Goal: Obtain resource: Download file/media

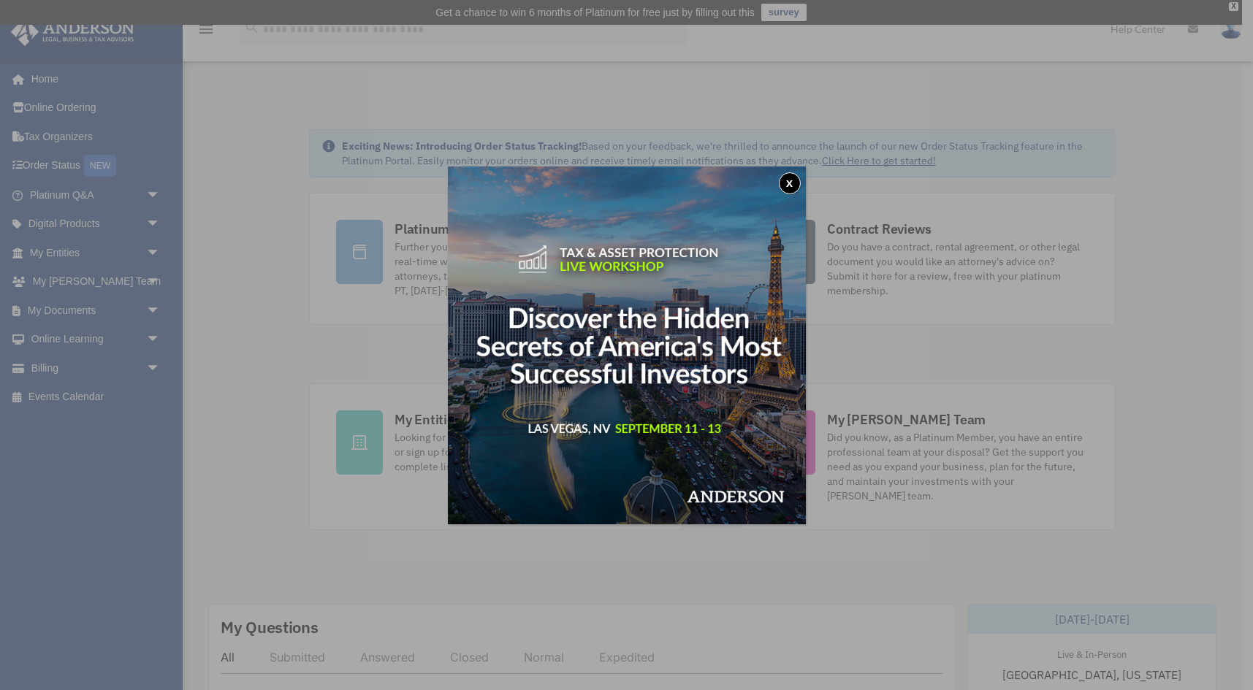
click at [281, 308] on div "x" at bounding box center [626, 345] width 1253 height 690
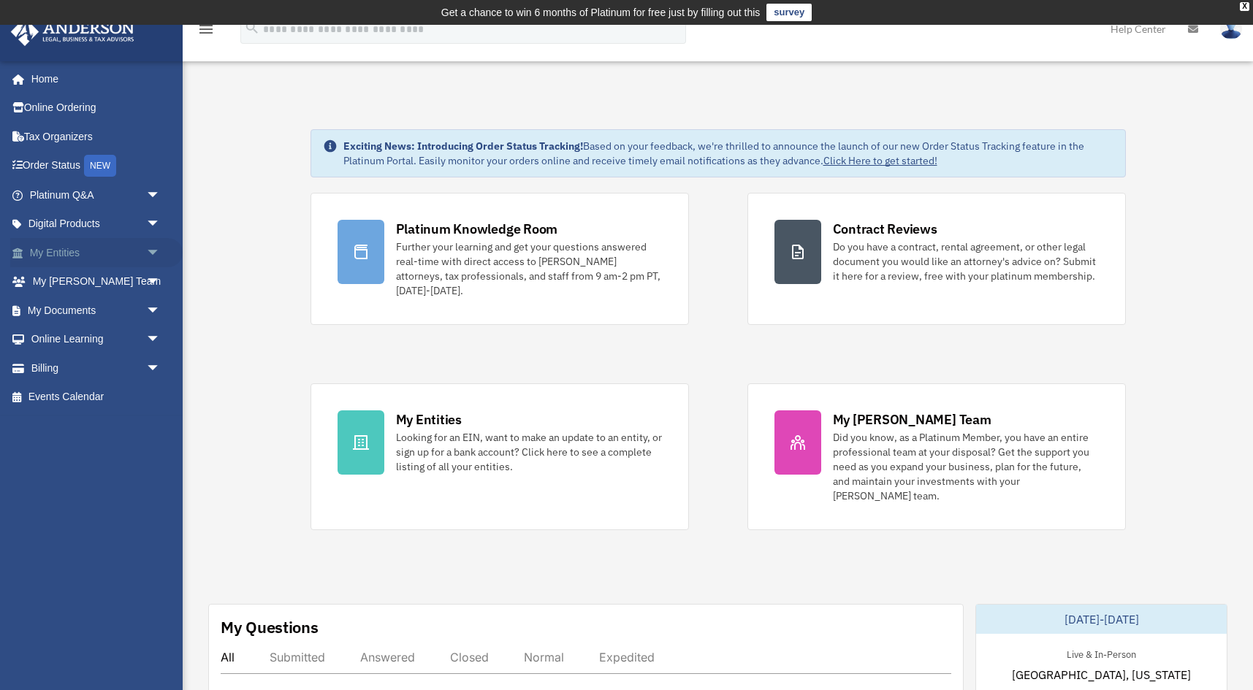
click at [79, 245] on link "My Entities arrow_drop_down" at bounding box center [96, 252] width 172 height 29
click at [61, 307] on link "My Documents arrow_drop_down" at bounding box center [96, 310] width 172 height 29
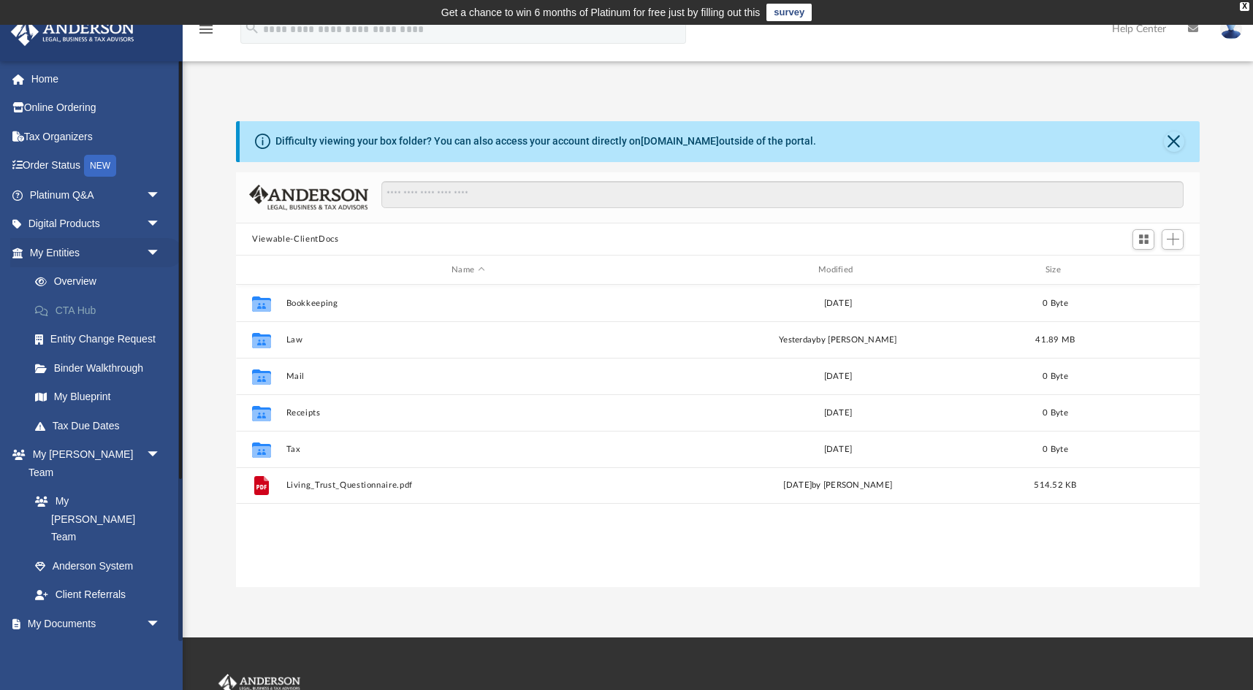
scroll to position [332, 963]
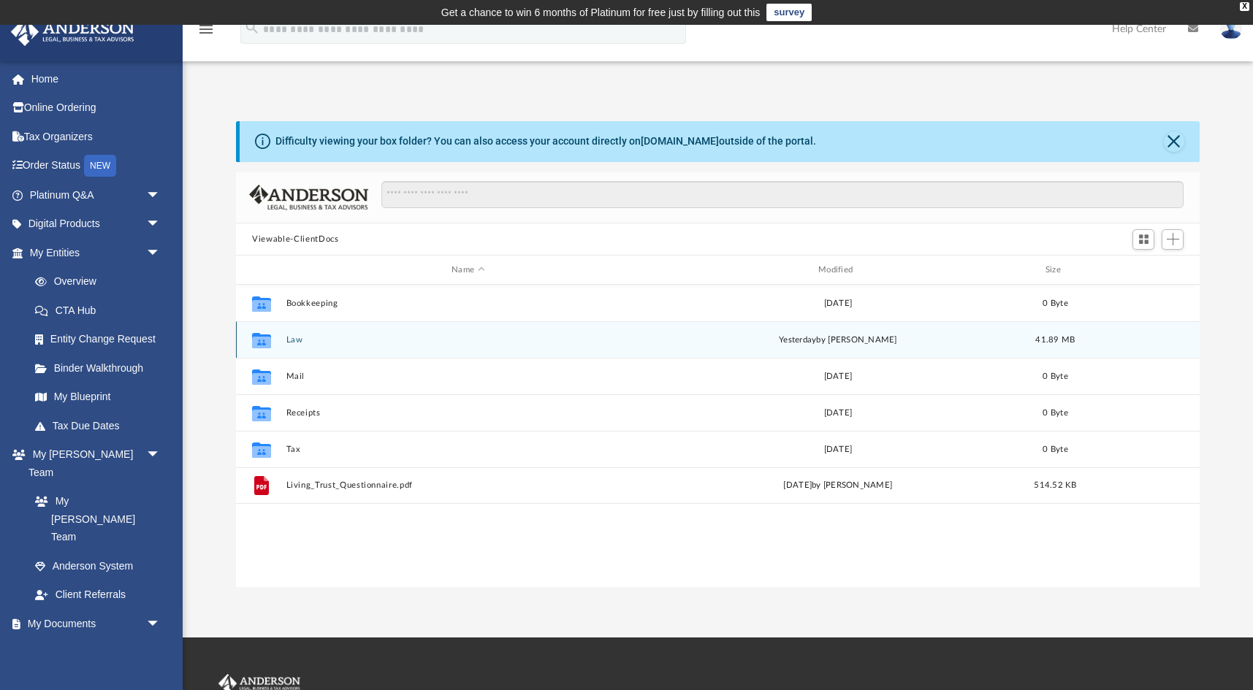
click at [300, 341] on button "Law" at bounding box center [468, 339] width 364 height 9
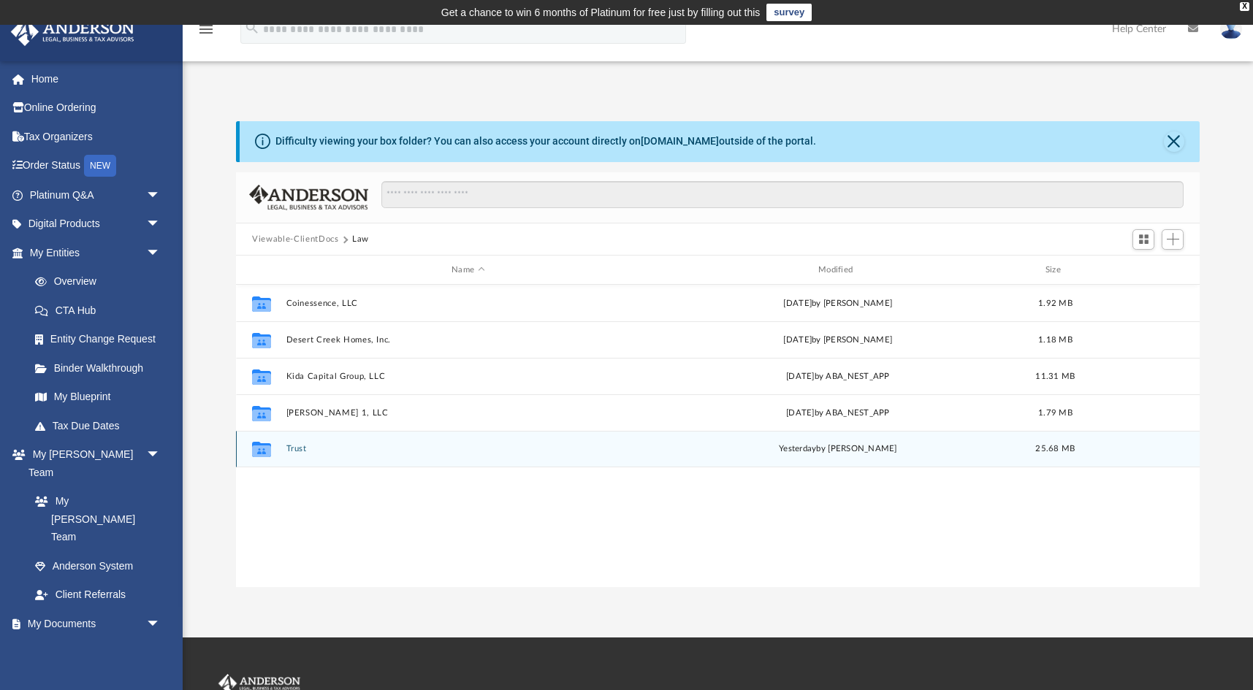
click at [294, 449] on button "Trust" at bounding box center [468, 449] width 364 height 9
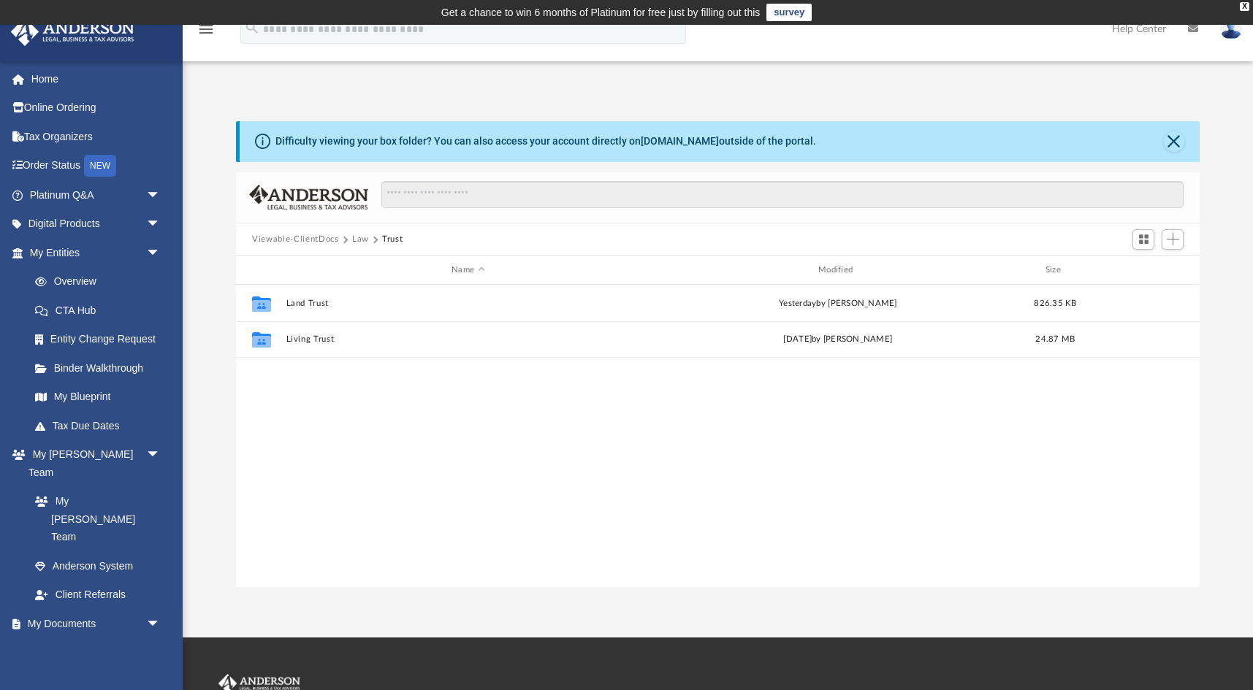
click at [301, 460] on div "Collaborated Folder Land Trust [DATE] by [PERSON_NAME] 826.35 KB Collaborated F…" at bounding box center [718, 436] width 964 height 303
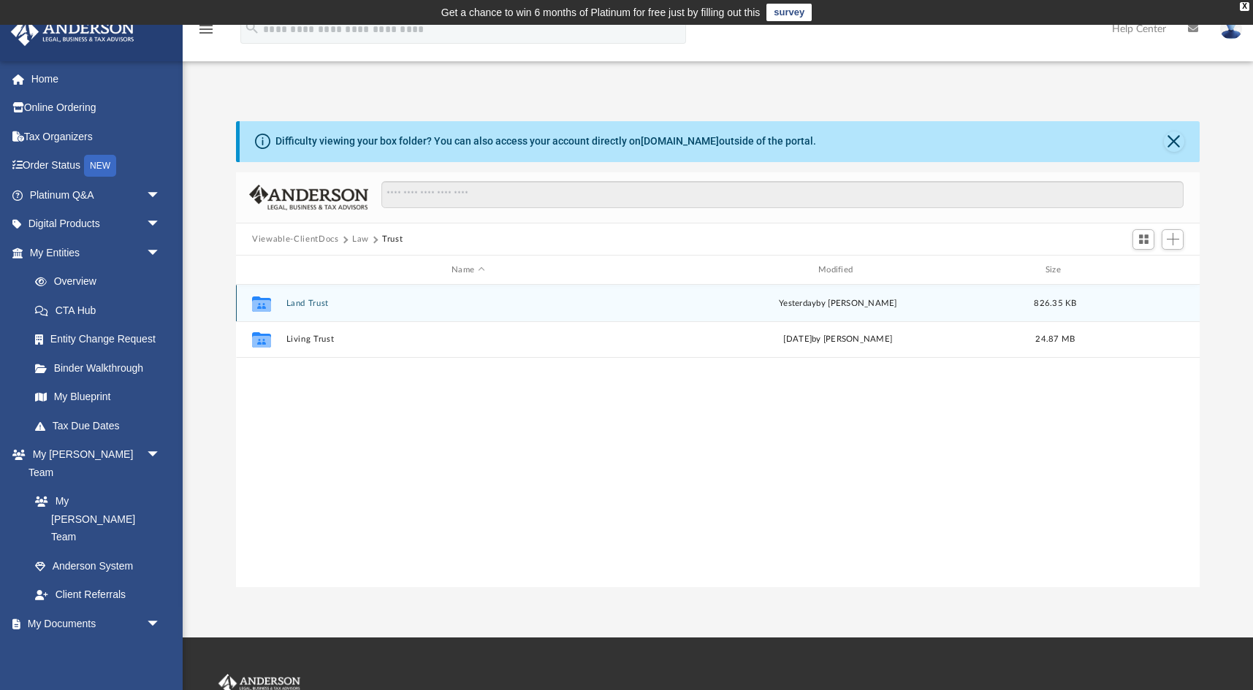
click at [300, 304] on button "Land Trust" at bounding box center [468, 303] width 364 height 9
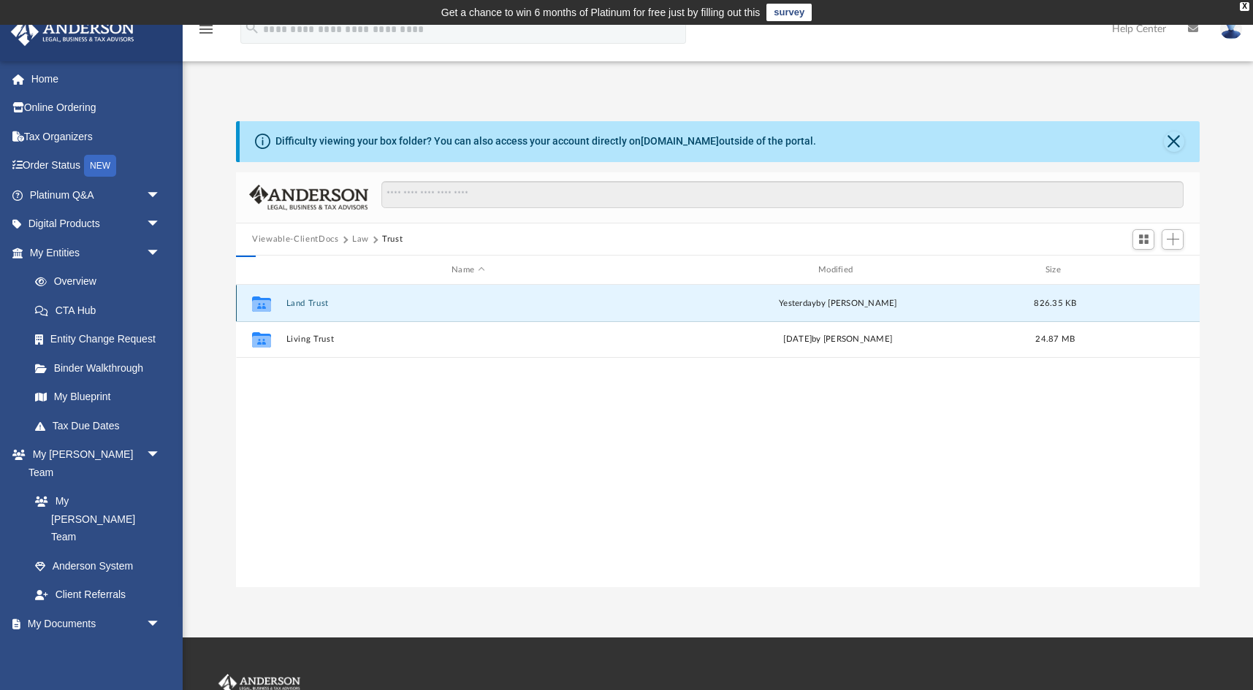
scroll to position [0, 0]
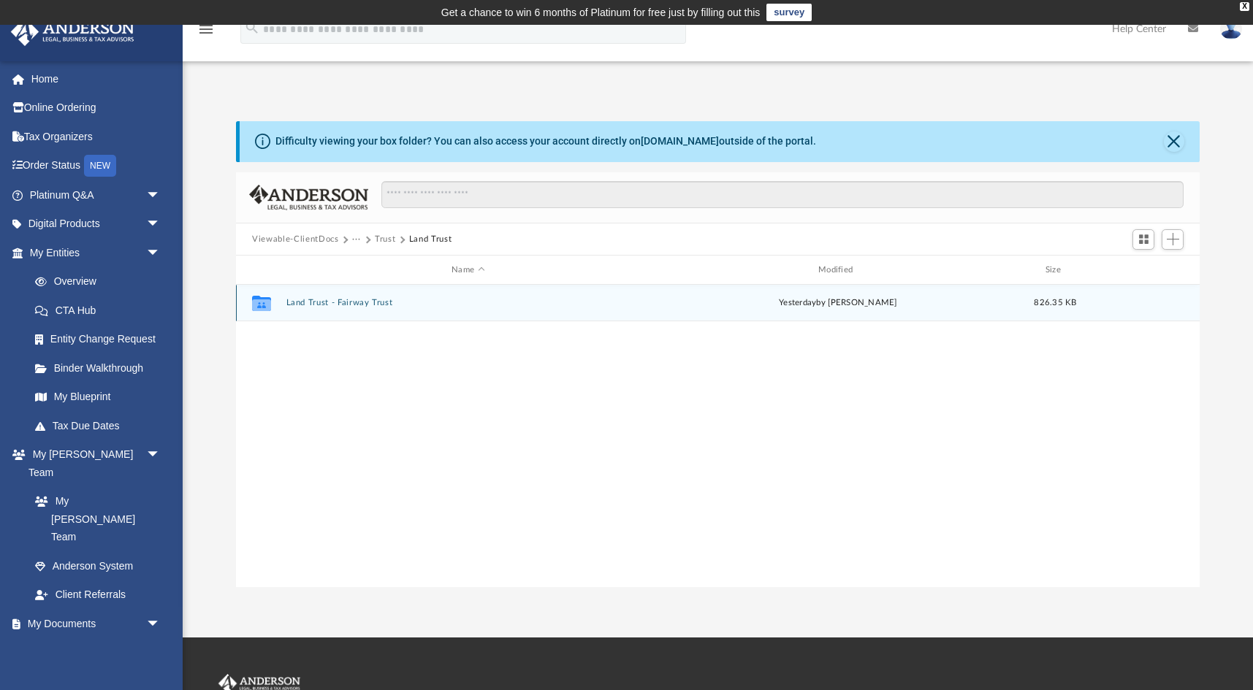
click at [313, 304] on button "Land Trust - Fairway Trust" at bounding box center [468, 303] width 364 height 9
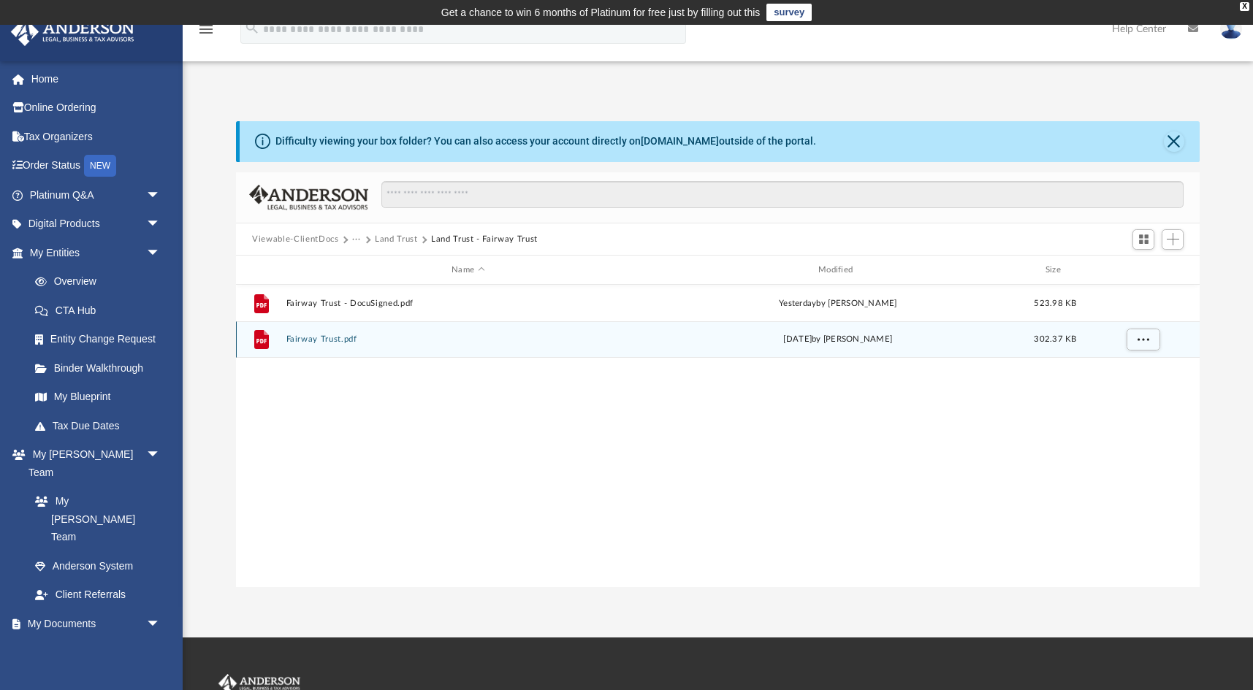
click at [298, 338] on button "Fairway Trust.pdf" at bounding box center [468, 339] width 364 height 9
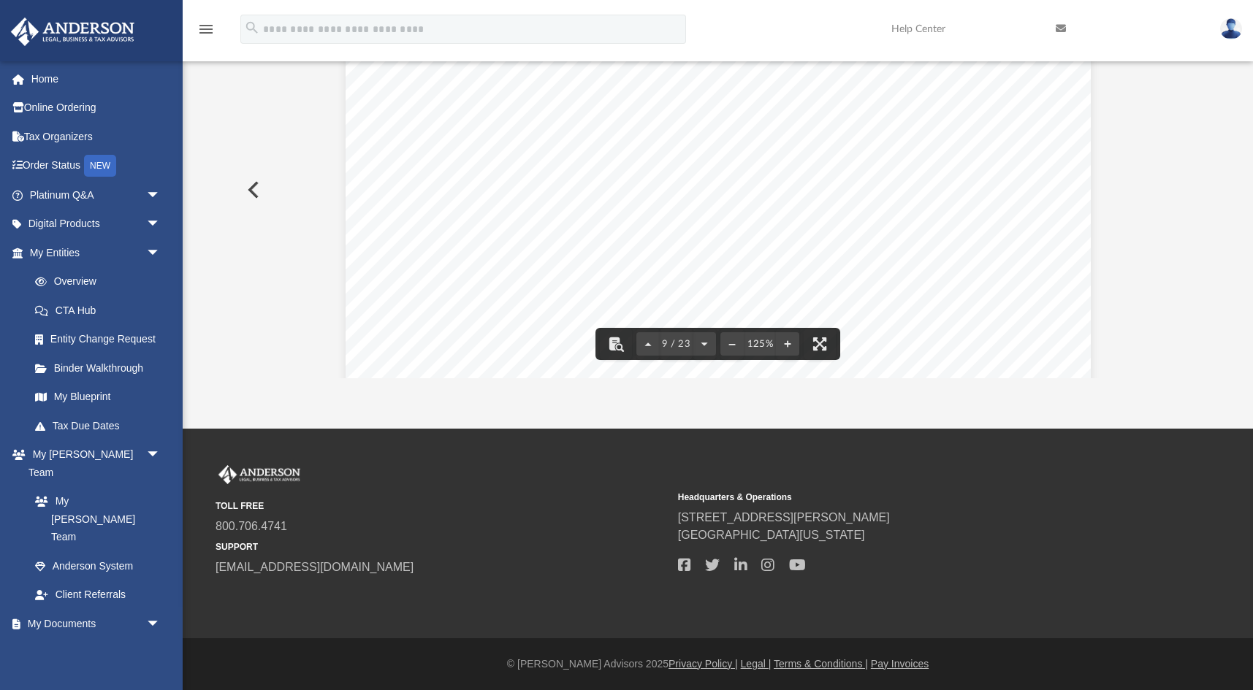
scroll to position [209, 0]
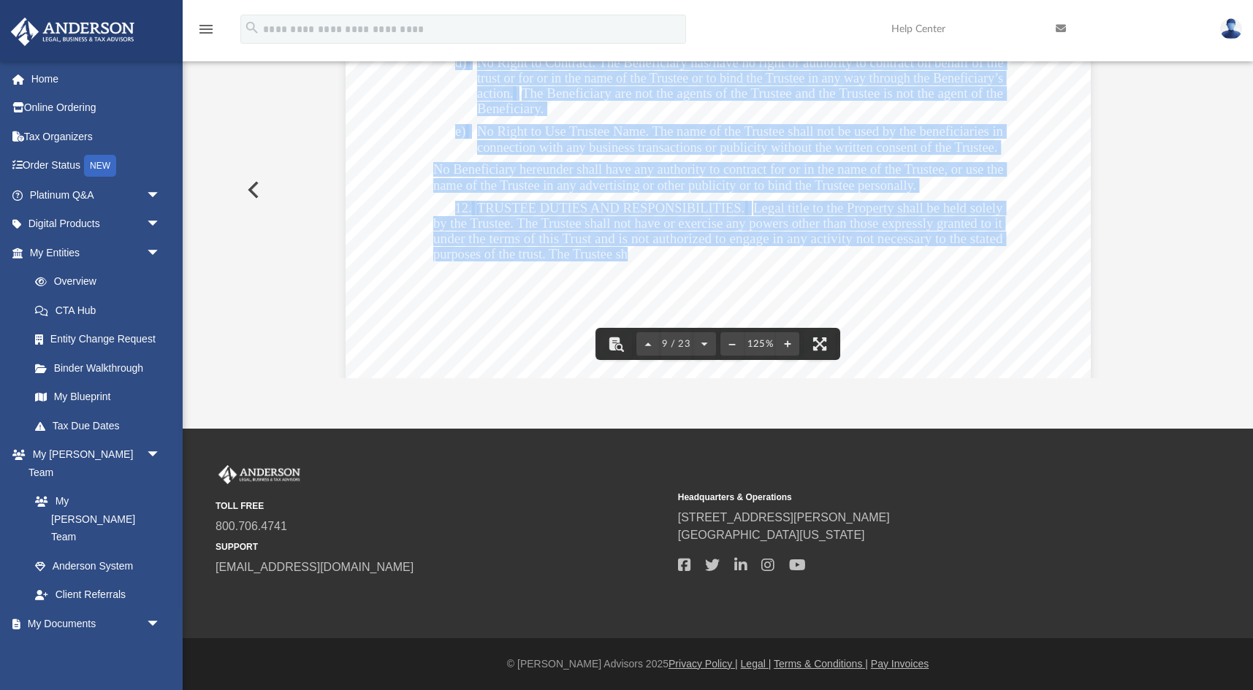
drag, startPoint x: 680, startPoint y: 254, endPoint x: 615, endPoint y: 286, distance: 72.2
click at [614, 287] on div "Fairway Trust Page 4 of 14 9. DEATH OR DISSOLUTION OF A BENEFICIARY. The death …" at bounding box center [718, 4] width 745 height 964
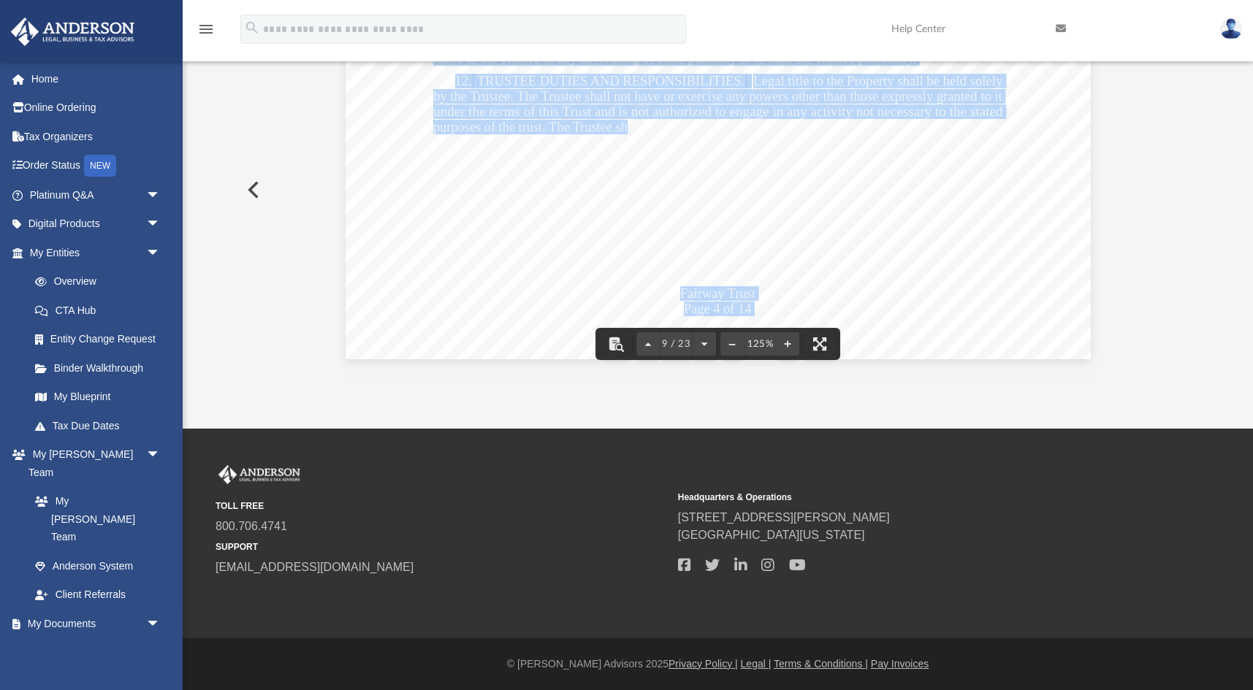
scroll to position [8519, 0]
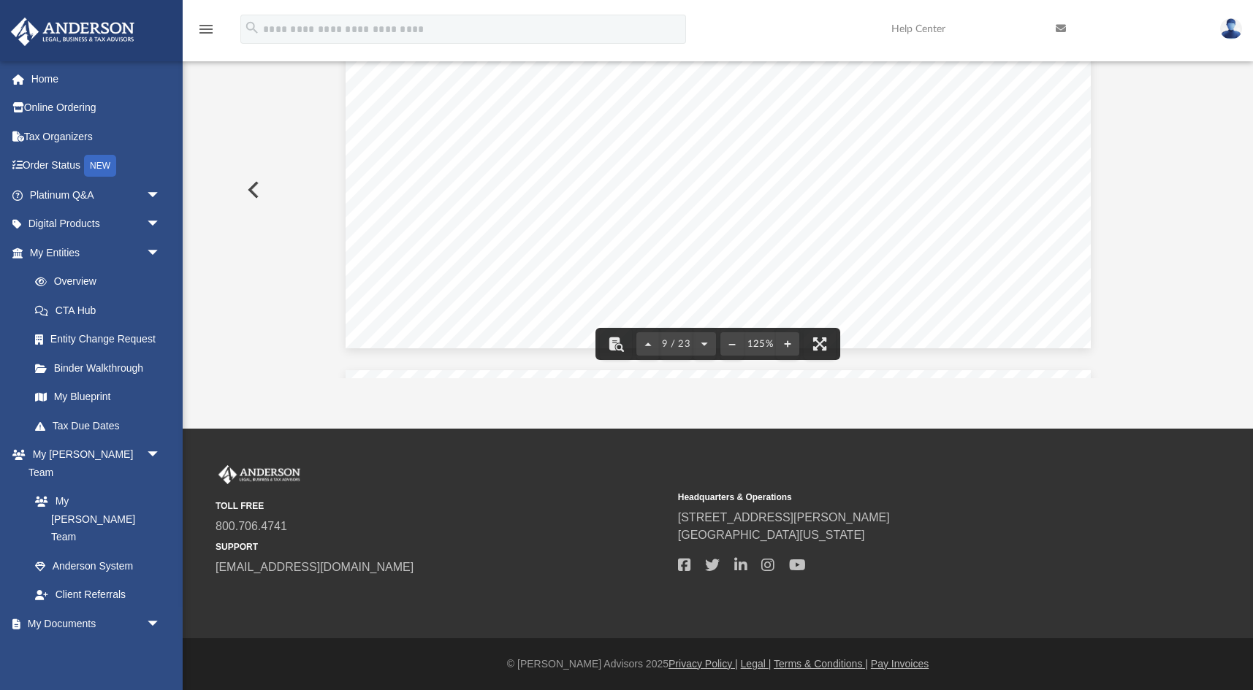
click at [637, 205] on span "this Trust that, pursuant to paragraph 12(b) hereunder, the Trustee shall deal …" at bounding box center [739, 200] width 525 height 13
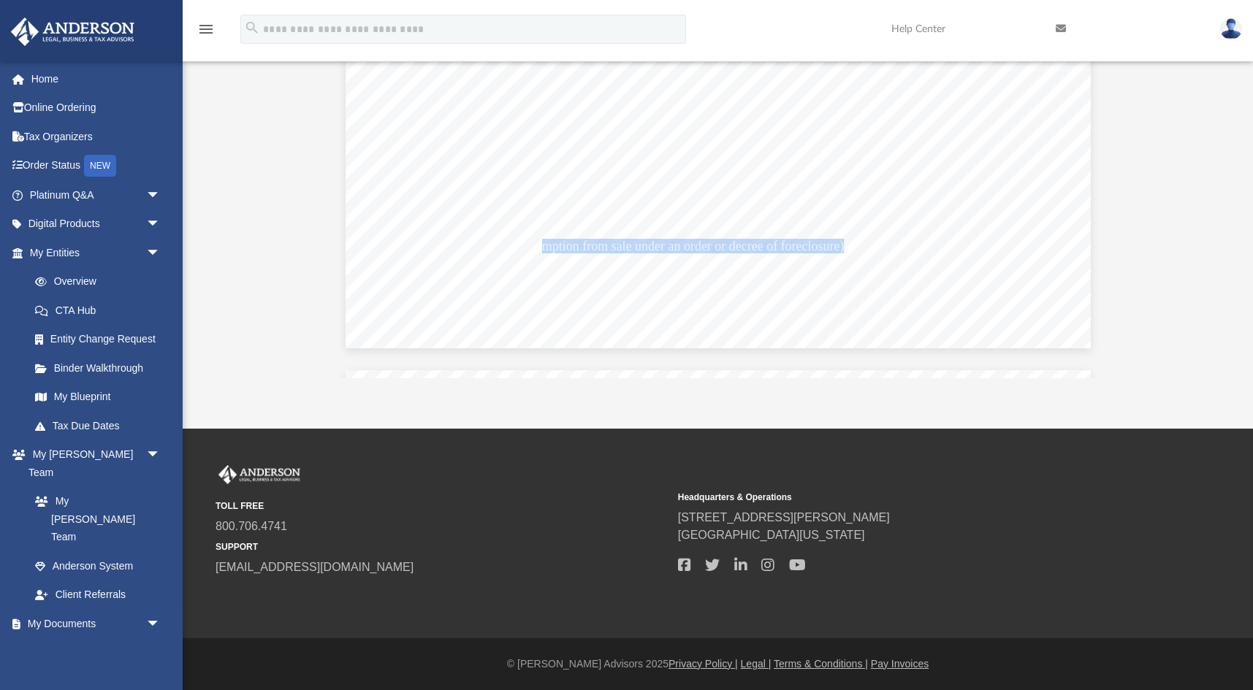
drag, startPoint x: 552, startPoint y: 248, endPoint x: 844, endPoint y: 245, distance: 292.2
click at [844, 245] on span "right of redemption from sale under an order or decree of foreclosure) or execu…" at bounding box center [740, 246] width 526 height 13
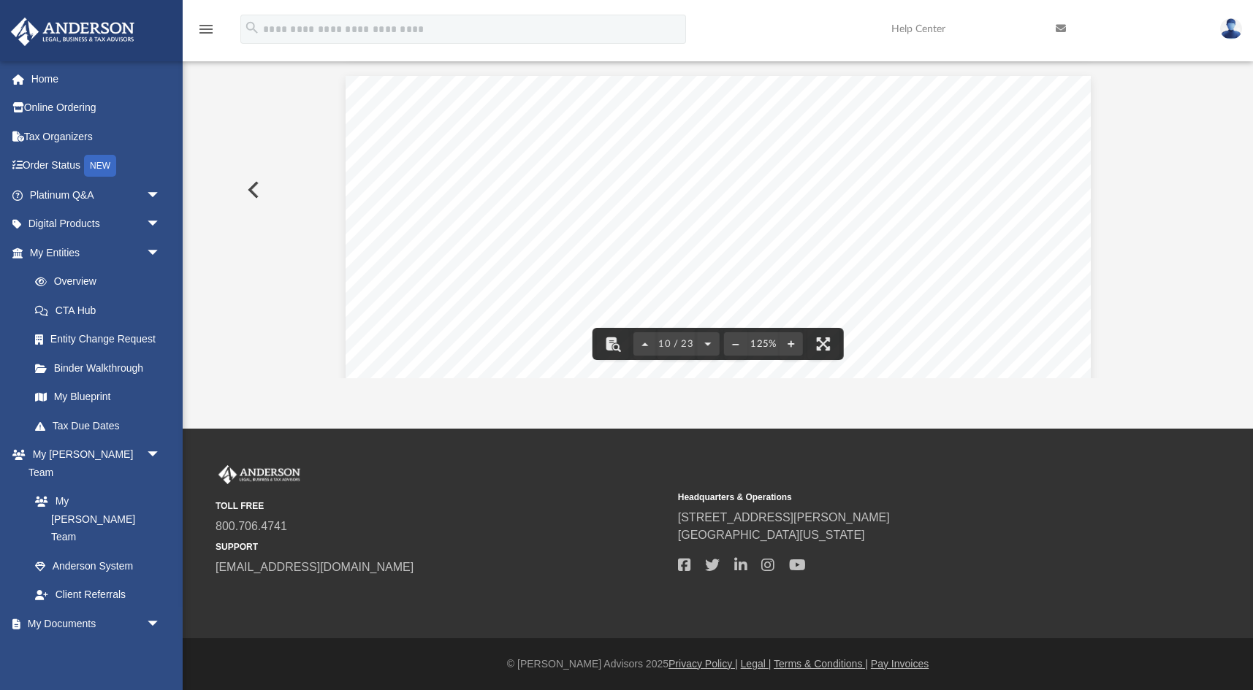
scroll to position [8814, 0]
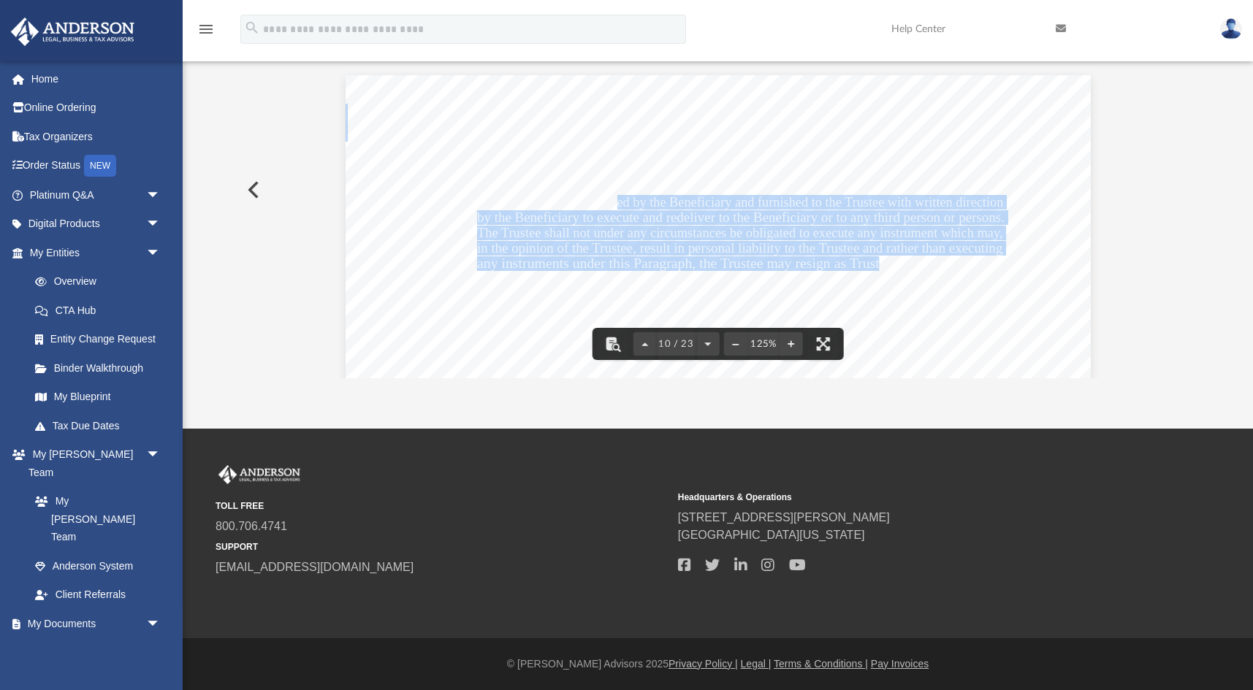
drag, startPoint x: 660, startPoint y: 204, endPoint x: 880, endPoint y: 260, distance: 227.7
click at [346, 75] on span "to the Property or otherwise deal with the title to the Property including cash…" at bounding box center [346, 75] width 0 height 0
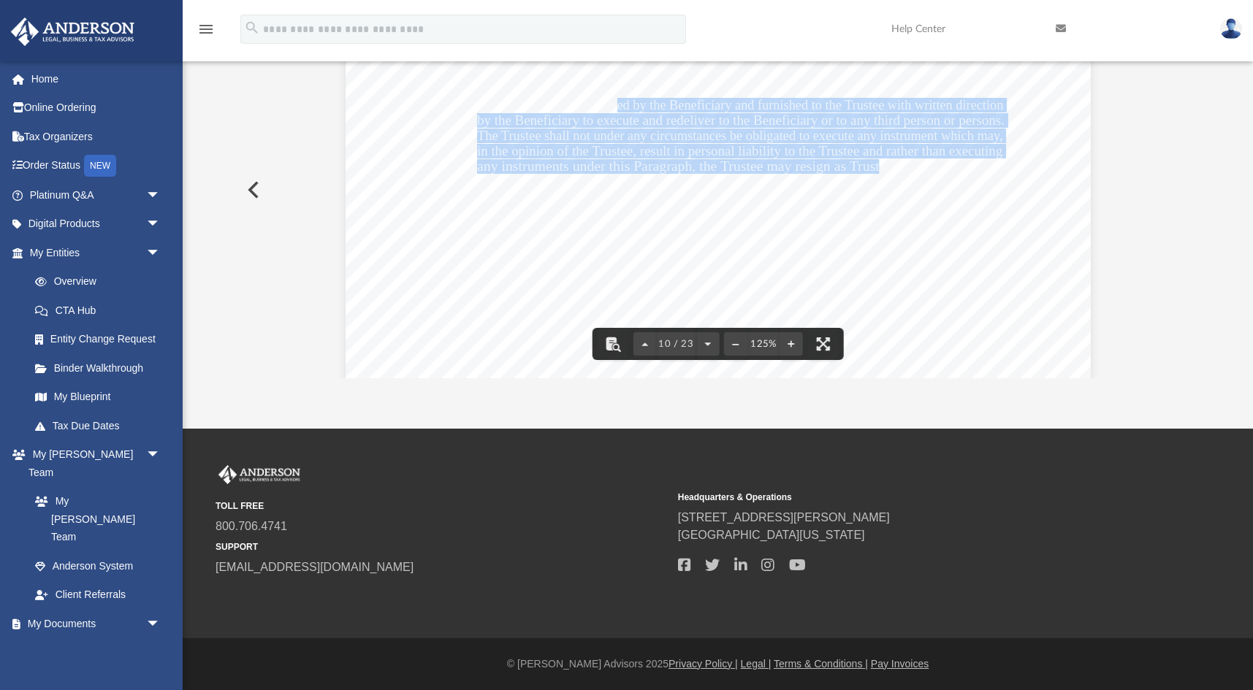
scroll to position [8922, 0]
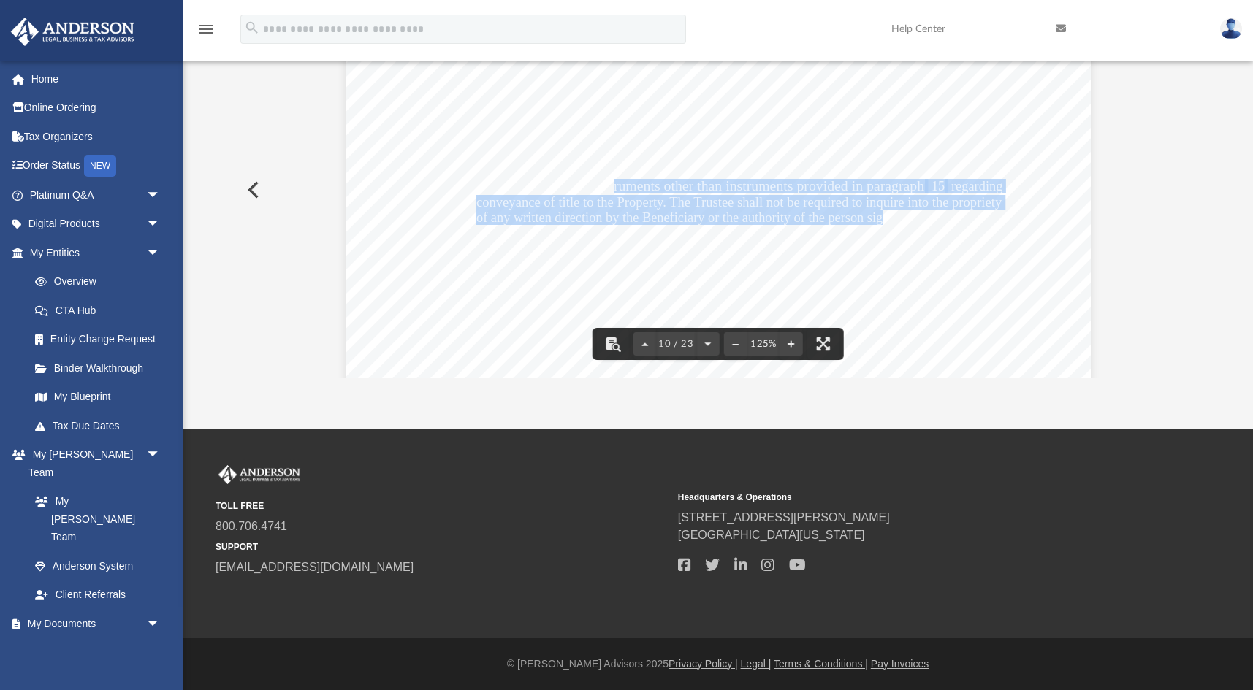
drag, startPoint x: 615, startPoint y: 187, endPoint x: 883, endPoint y: 219, distance: 269.3
click at [883, 219] on div "Fairway Trust Page 5 of 14 to the Property or otherwise deal with the title to …" at bounding box center [718, 449] width 745 height 964
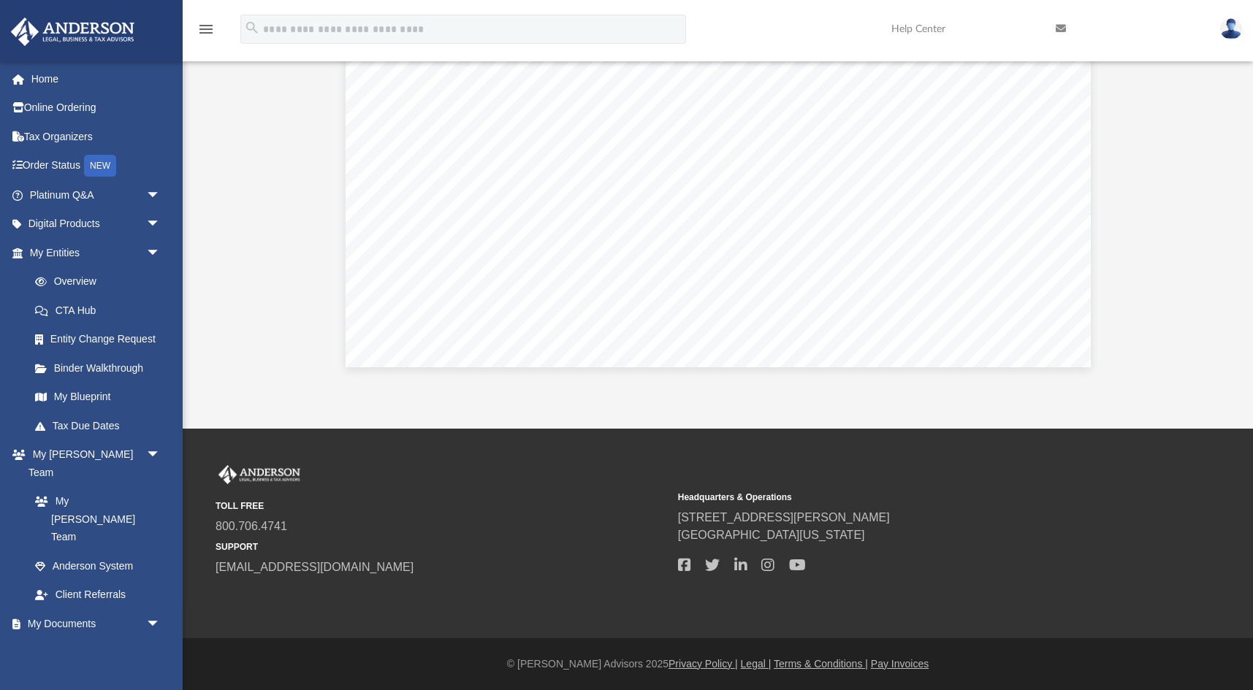
scroll to position [209, 0]
